Goal: Task Accomplishment & Management: Complete application form

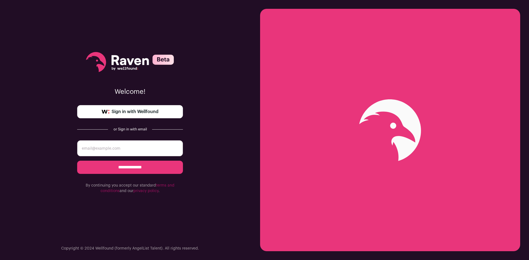
click at [110, 148] on input "email" at bounding box center [130, 148] width 106 height 16
type input "lrvoyer1@gmail.com"
click at [126, 166] on input "**********" at bounding box center [130, 167] width 106 height 13
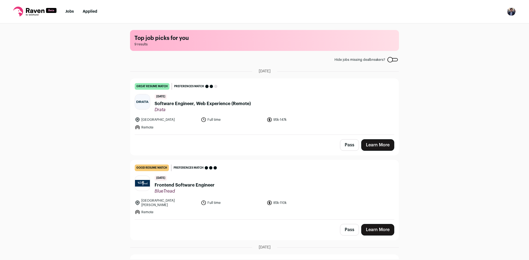
click at [375, 225] on link "Learn More" at bounding box center [377, 230] width 33 height 12
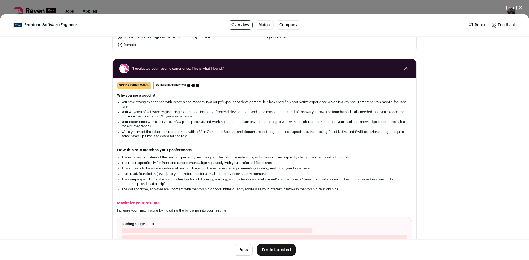
scroll to position [55, 0]
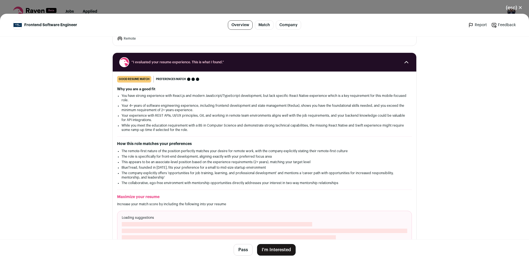
click at [291, 247] on button "I'm Interested" at bounding box center [276, 250] width 39 height 12
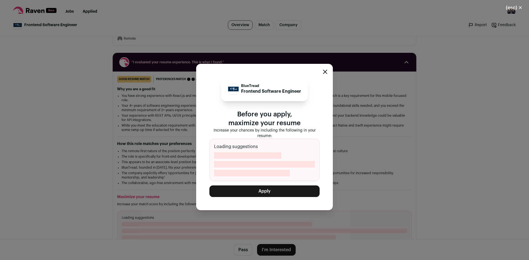
click at [259, 192] on button "Apply" at bounding box center [264, 192] width 110 height 12
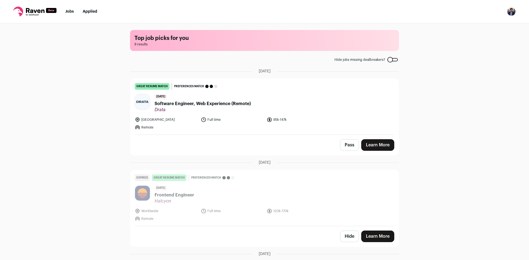
click at [211, 104] on span "Software Engineer, Web Experience (Remote)" at bounding box center [202, 103] width 96 height 7
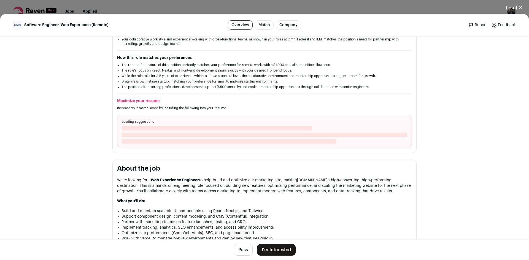
scroll to position [138, 0]
click at [277, 248] on button "I'm Interested" at bounding box center [276, 250] width 39 height 12
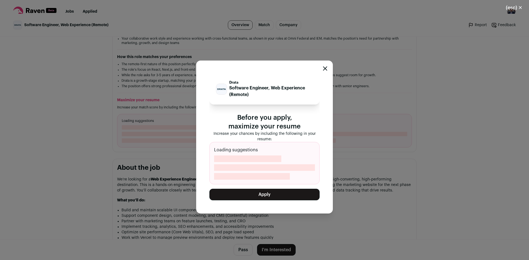
click at [282, 194] on button "Apply" at bounding box center [264, 195] width 110 height 12
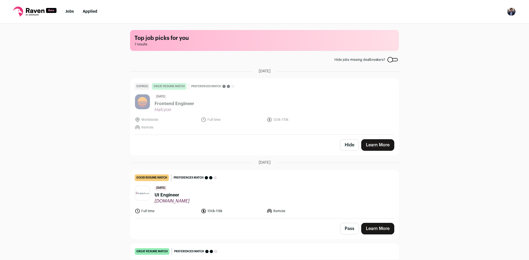
click at [347, 146] on button "Hide" at bounding box center [349, 145] width 19 height 12
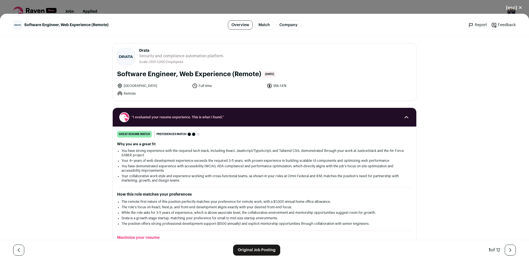
drag, startPoint x: 116, startPoint y: 74, endPoint x: 260, endPoint y: 70, distance: 143.8
click at [260, 70] on div "Software Engineer, Web Experience (Remote) [DATE]" at bounding box center [264, 74] width 295 height 9
copy h1 "Software Engineer, Web Experience (Remote)"
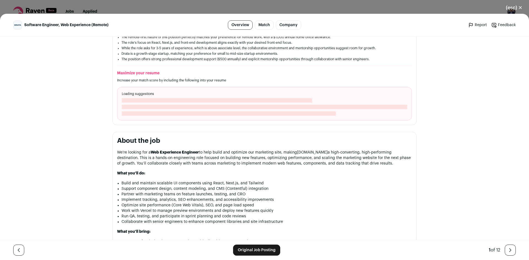
scroll to position [165, 0]
click at [250, 249] on link "Original Job Posting" at bounding box center [256, 250] width 47 height 11
